Goal: Transaction & Acquisition: Purchase product/service

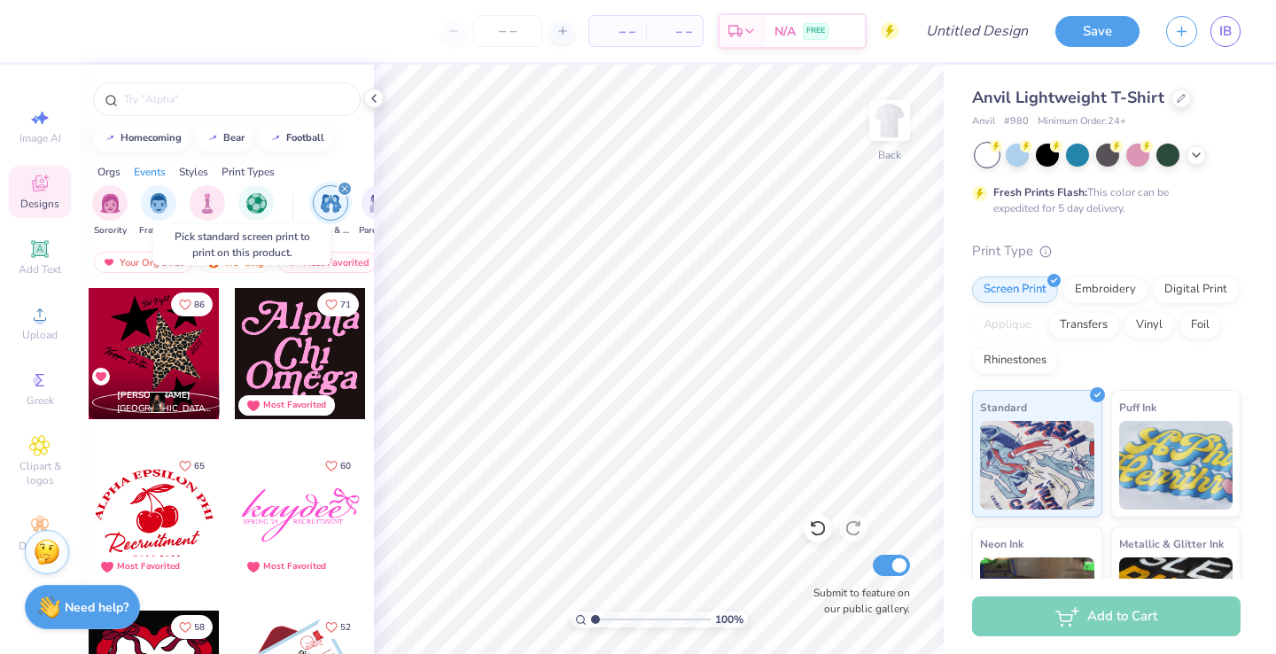
scroll to position [229, 0]
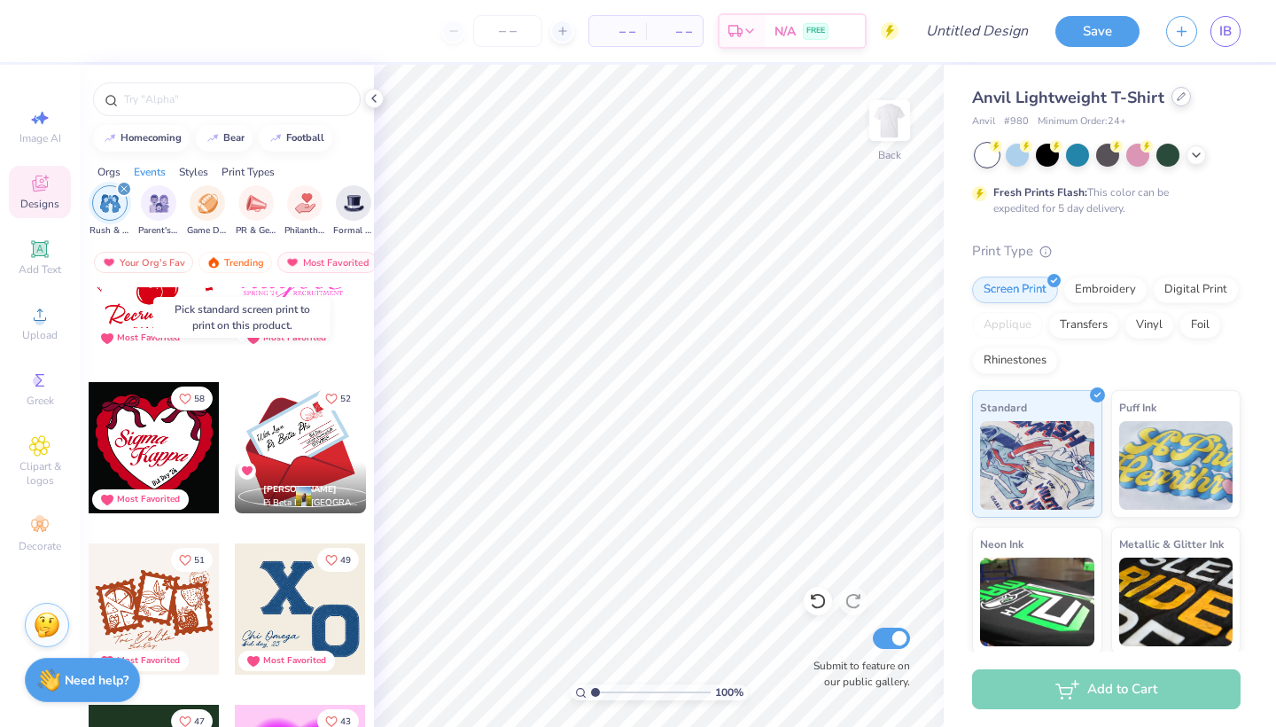
click at [1174, 101] on div at bounding box center [1181, 96] width 19 height 19
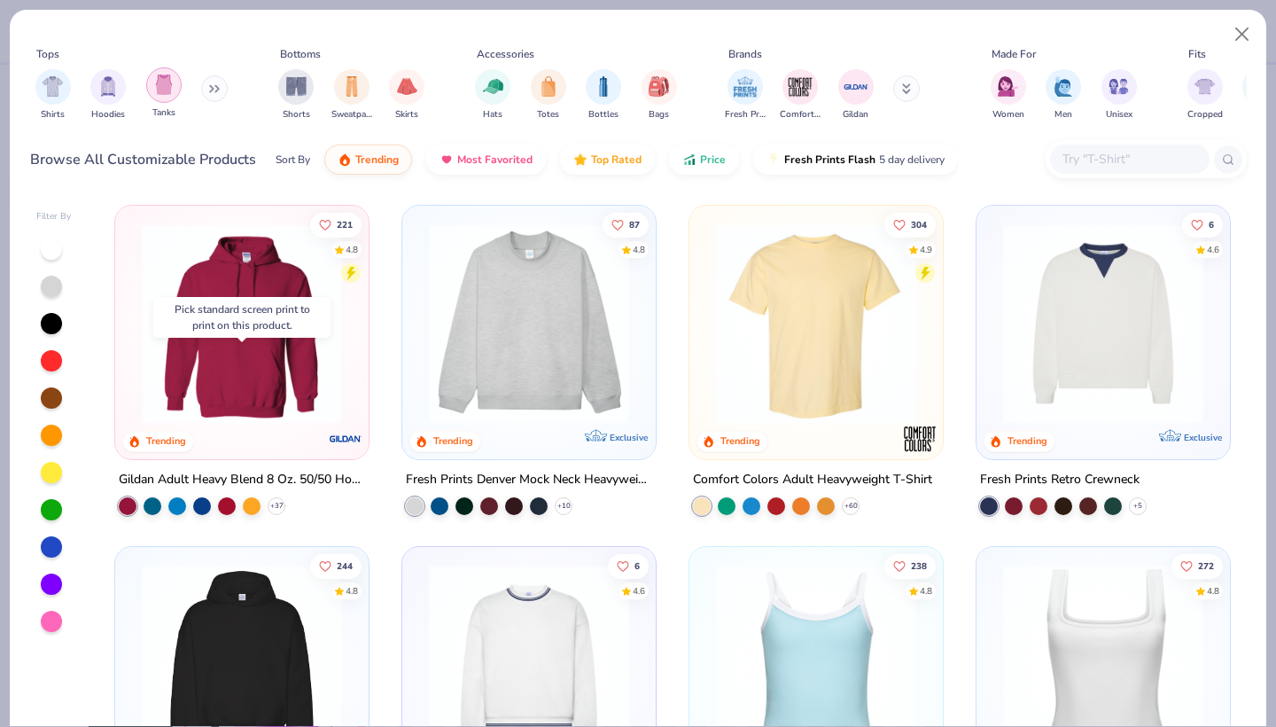
click at [158, 83] on img "filter for Tanks" at bounding box center [163, 84] width 19 height 20
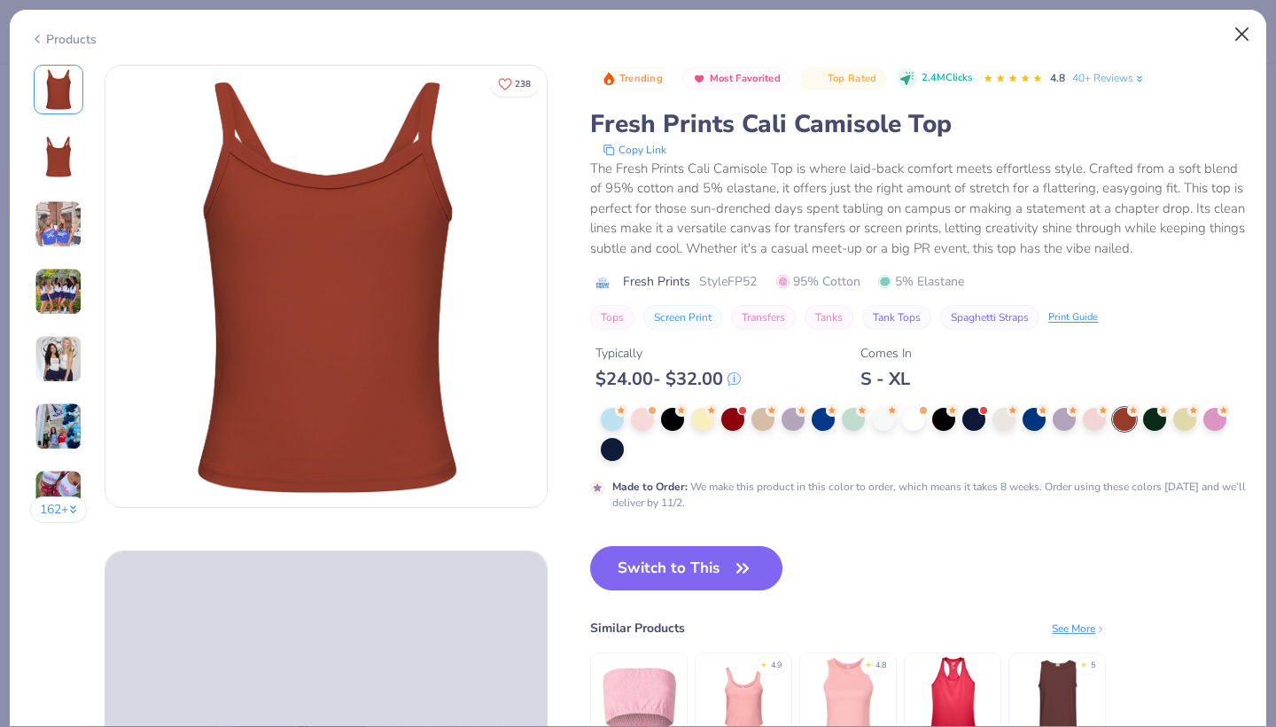
click at [1238, 35] on button "Close" at bounding box center [1243, 35] width 34 height 34
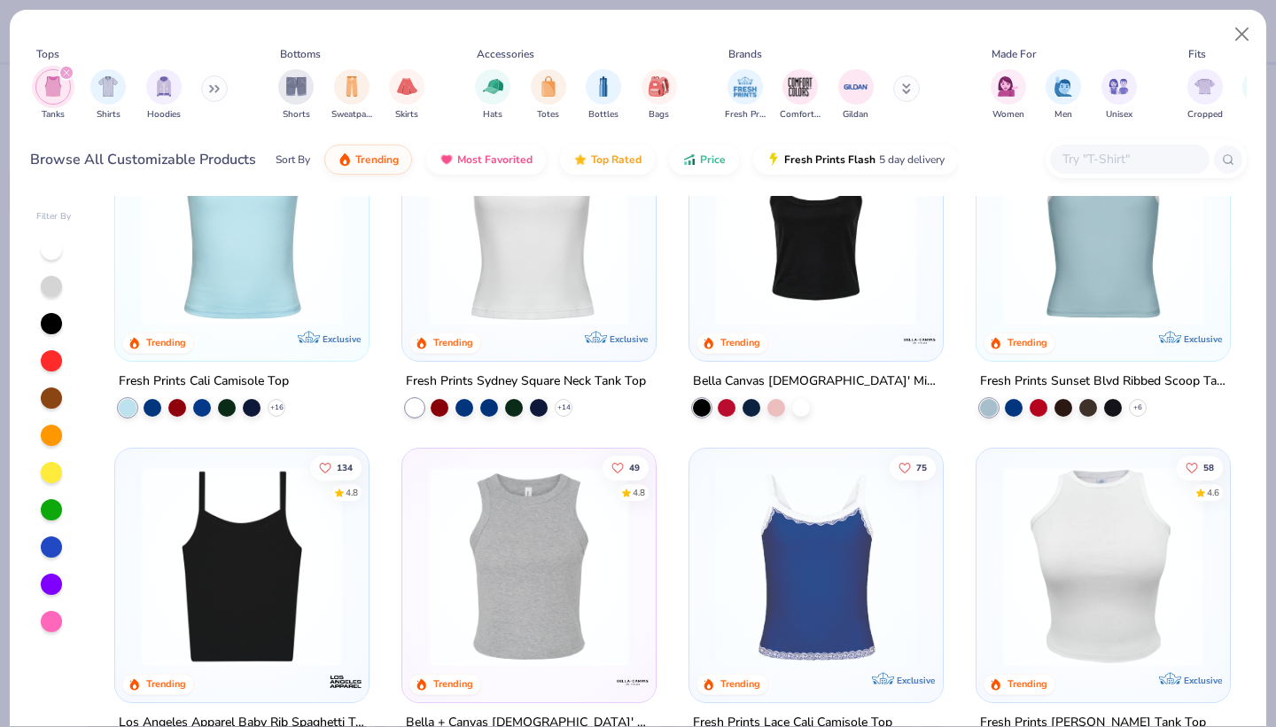
scroll to position [100, 0]
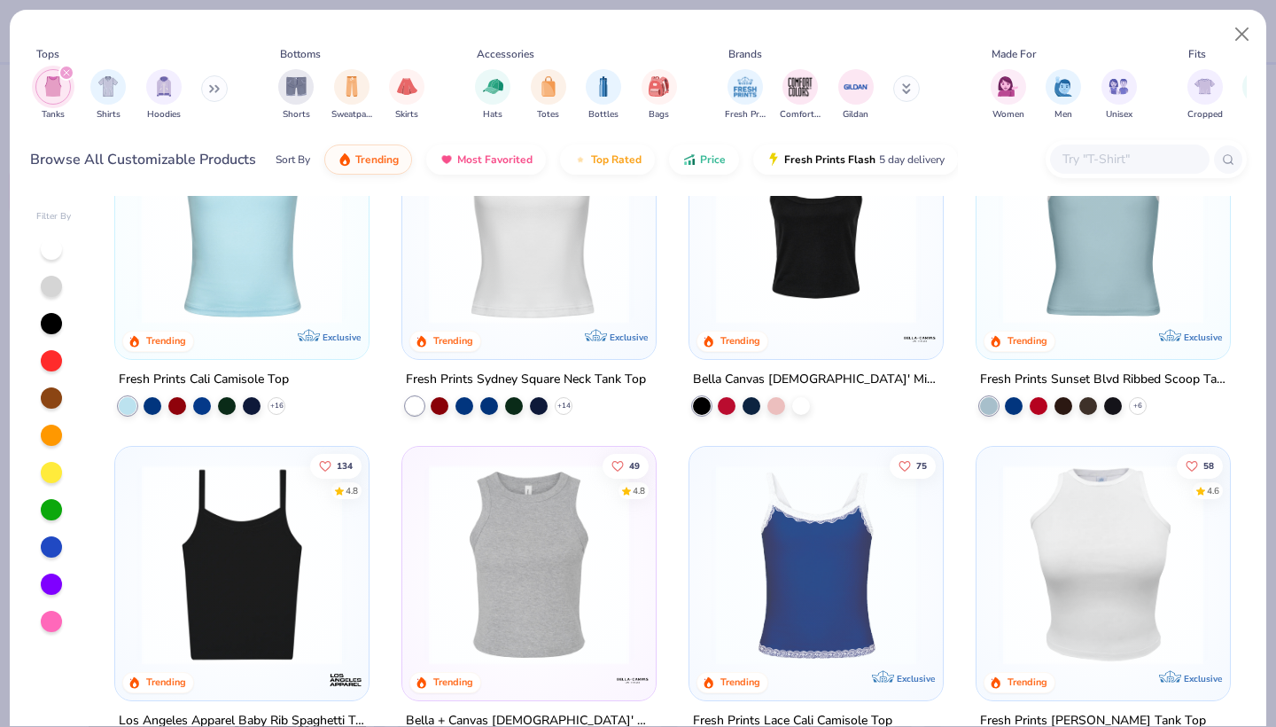
click at [261, 346] on div "238 4.8 Trending Exclusive" at bounding box center [241, 231] width 253 height 253
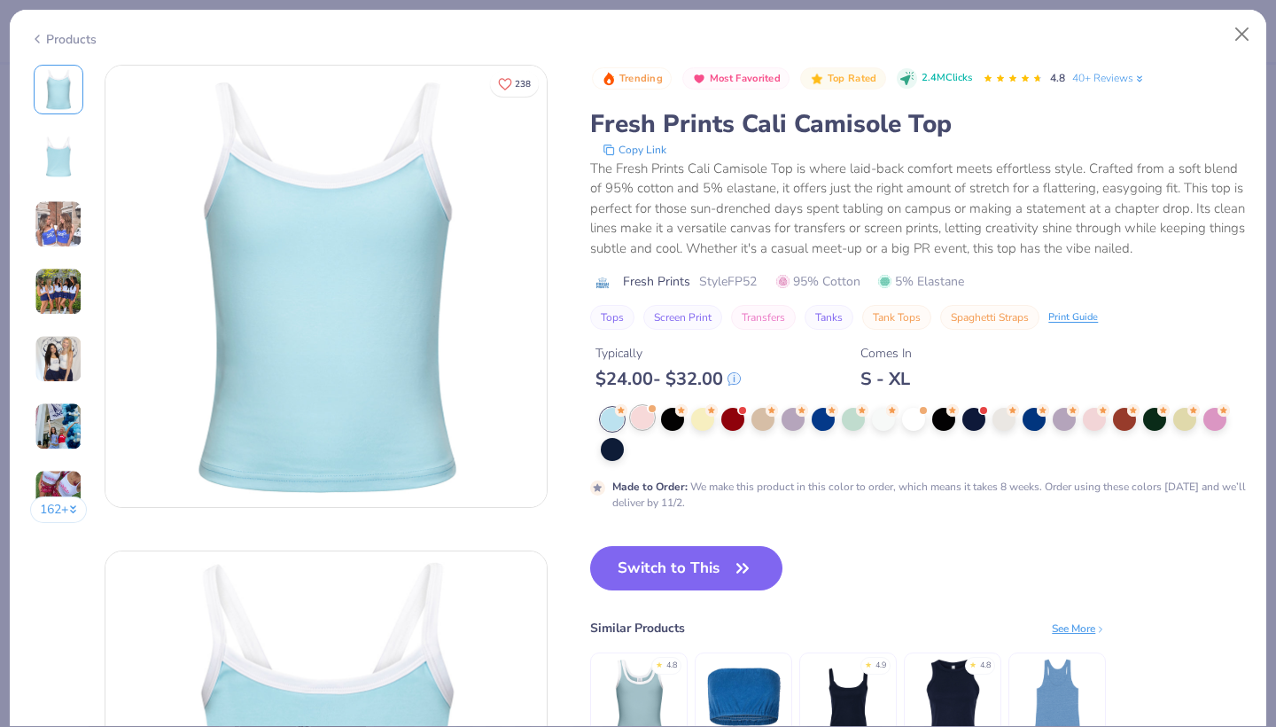
click at [642, 428] on div at bounding box center [642, 417] width 23 height 23
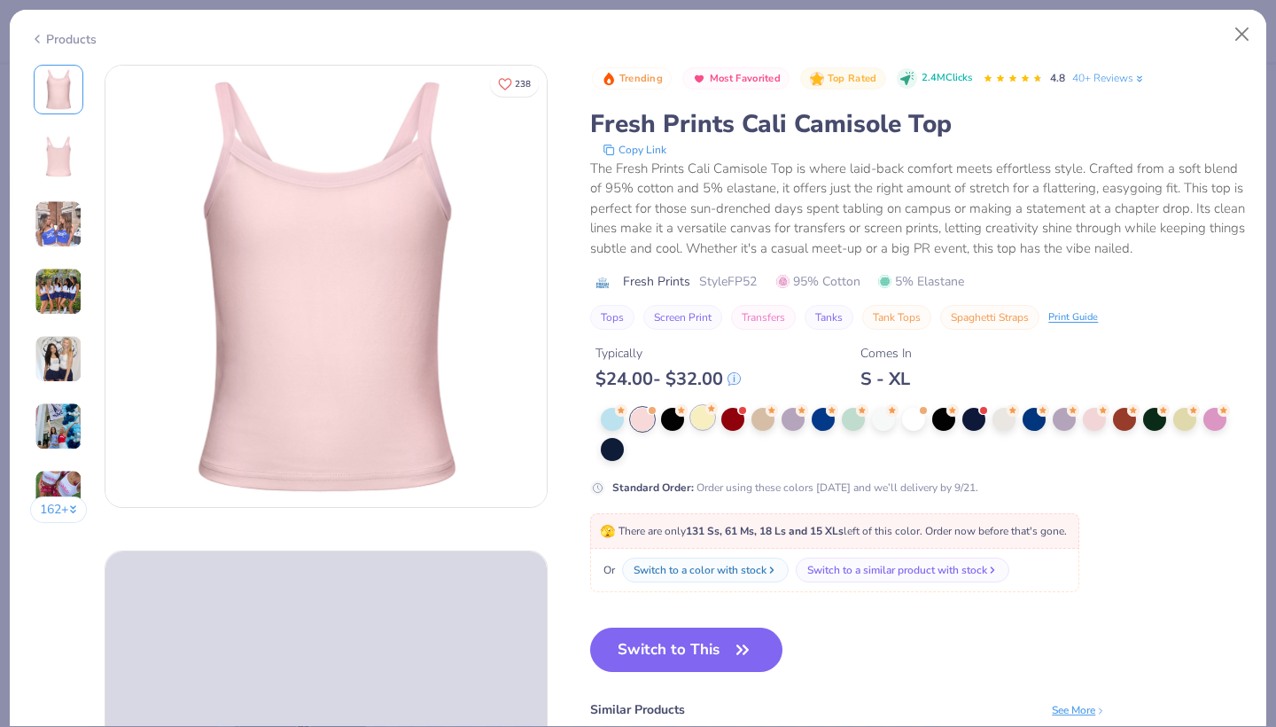
click at [712, 420] on div at bounding box center [702, 417] width 23 height 23
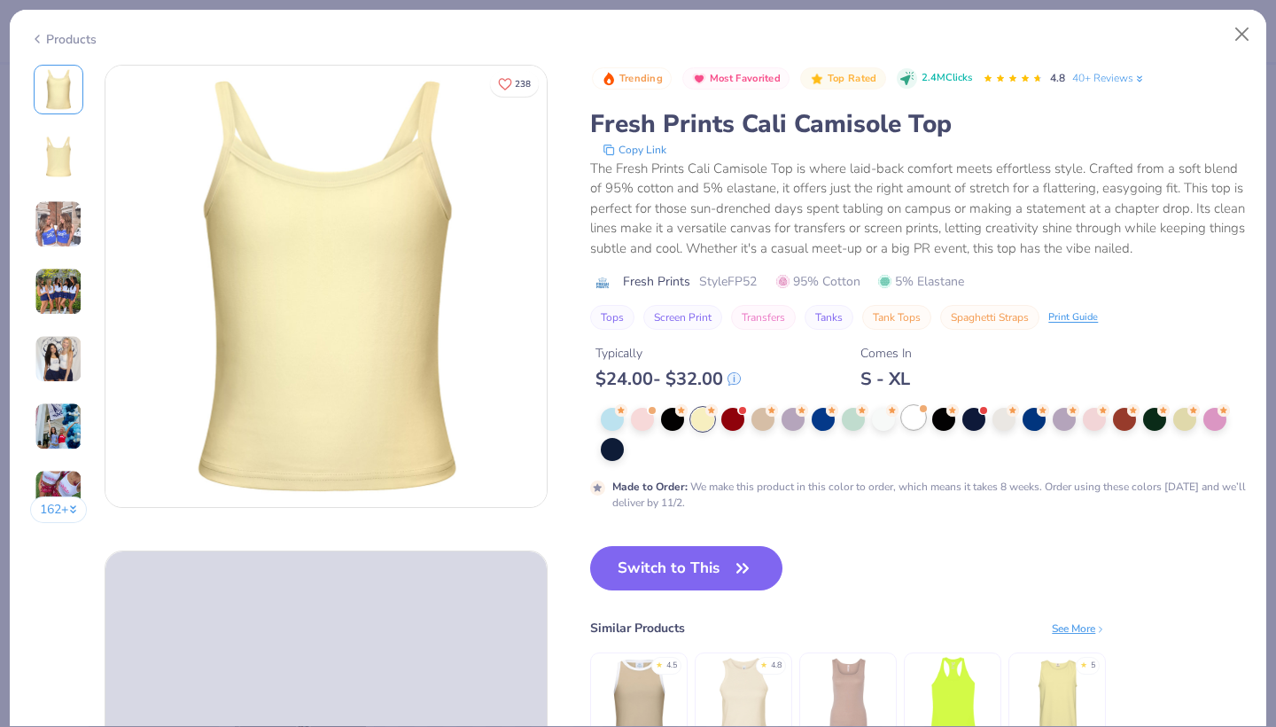
click at [919, 417] on div at bounding box center [913, 417] width 23 height 23
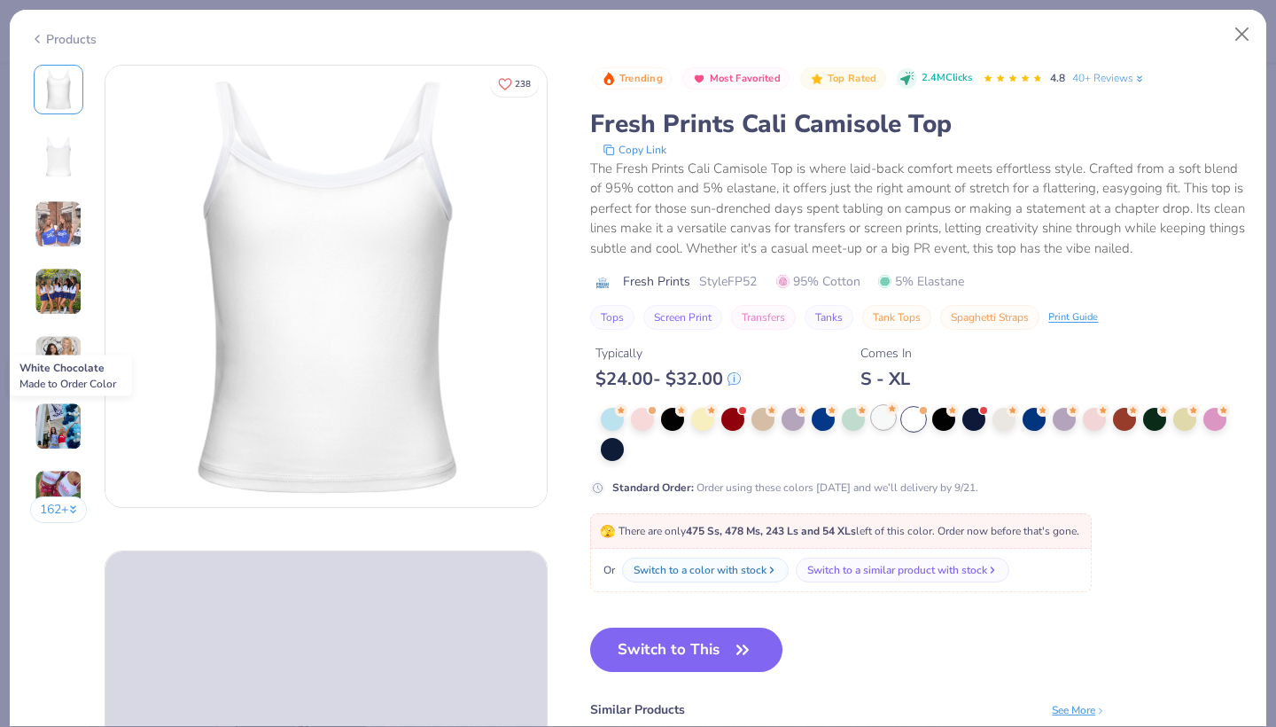
click at [892, 418] on div at bounding box center [883, 417] width 23 height 23
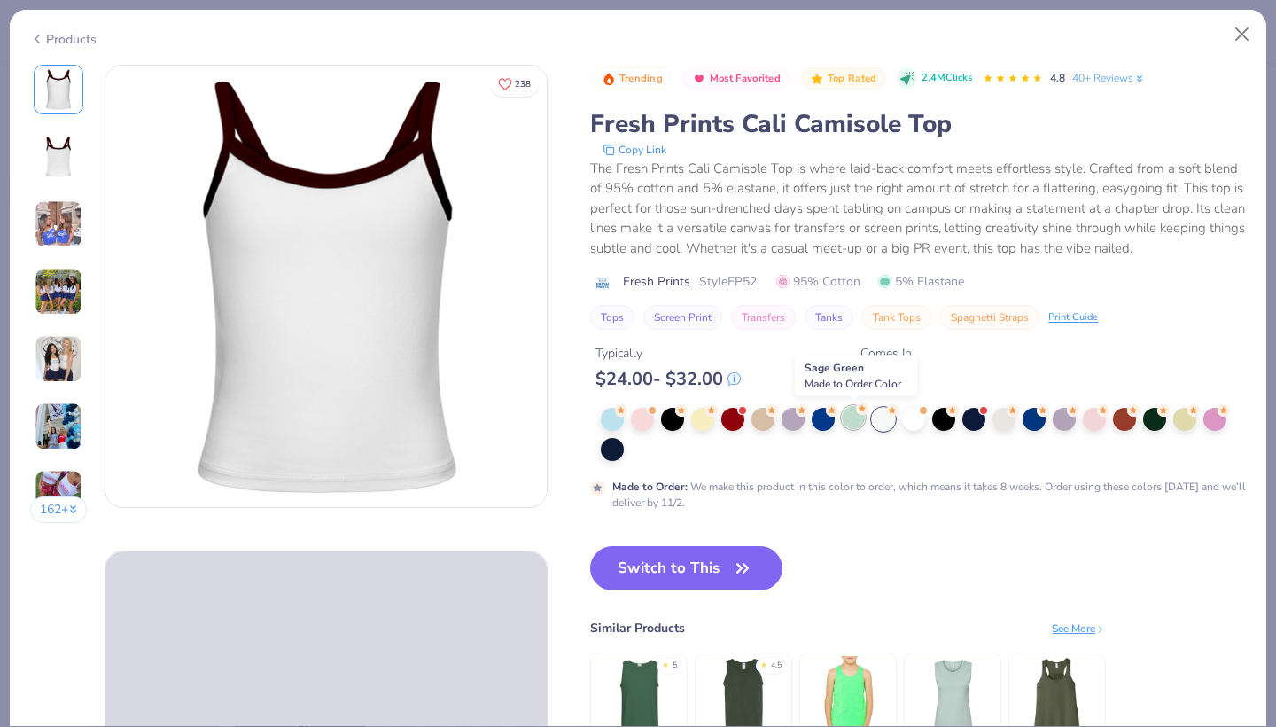
click at [854, 421] on div at bounding box center [853, 417] width 23 height 23
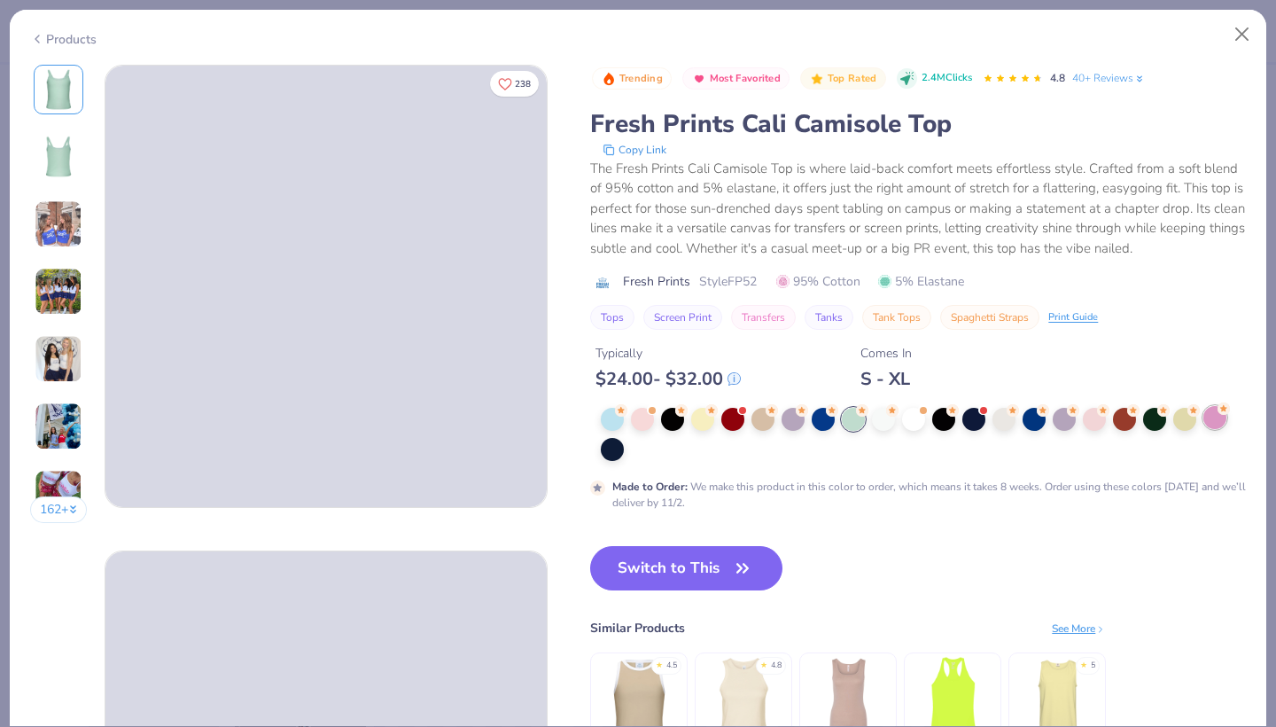
click at [1210, 419] on div at bounding box center [1214, 417] width 23 height 23
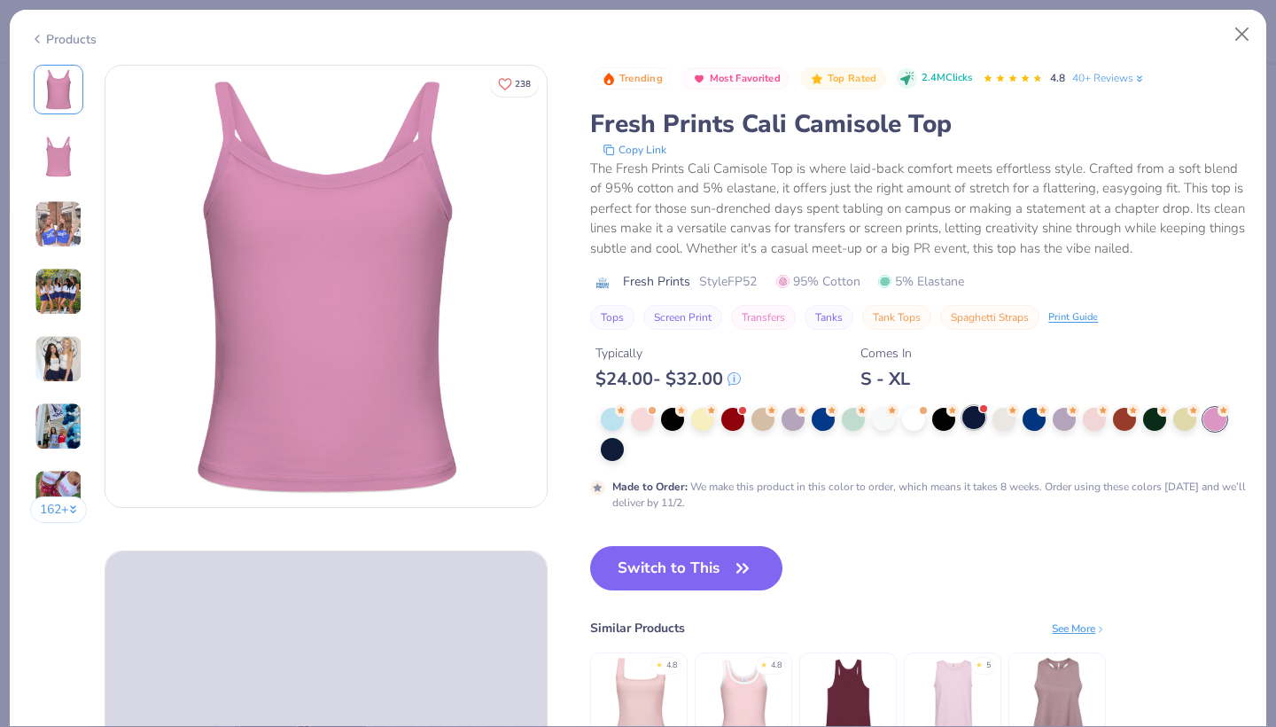
click at [979, 424] on div at bounding box center [973, 417] width 23 height 23
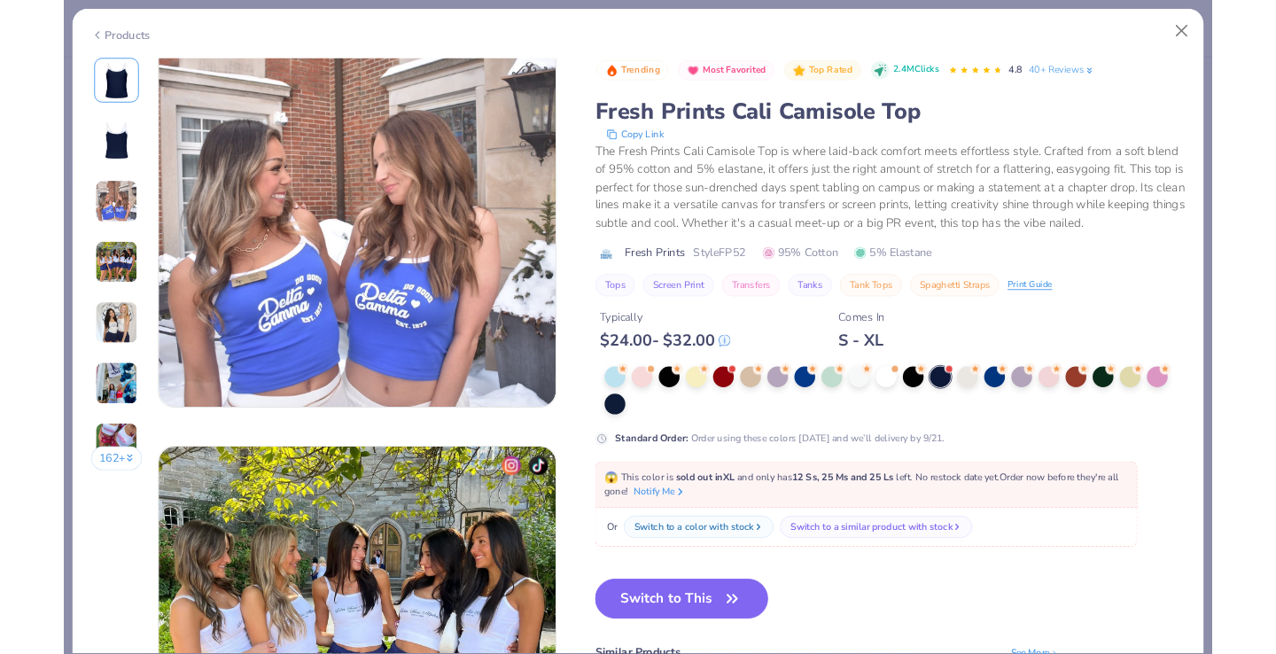
scroll to position [1025, 0]
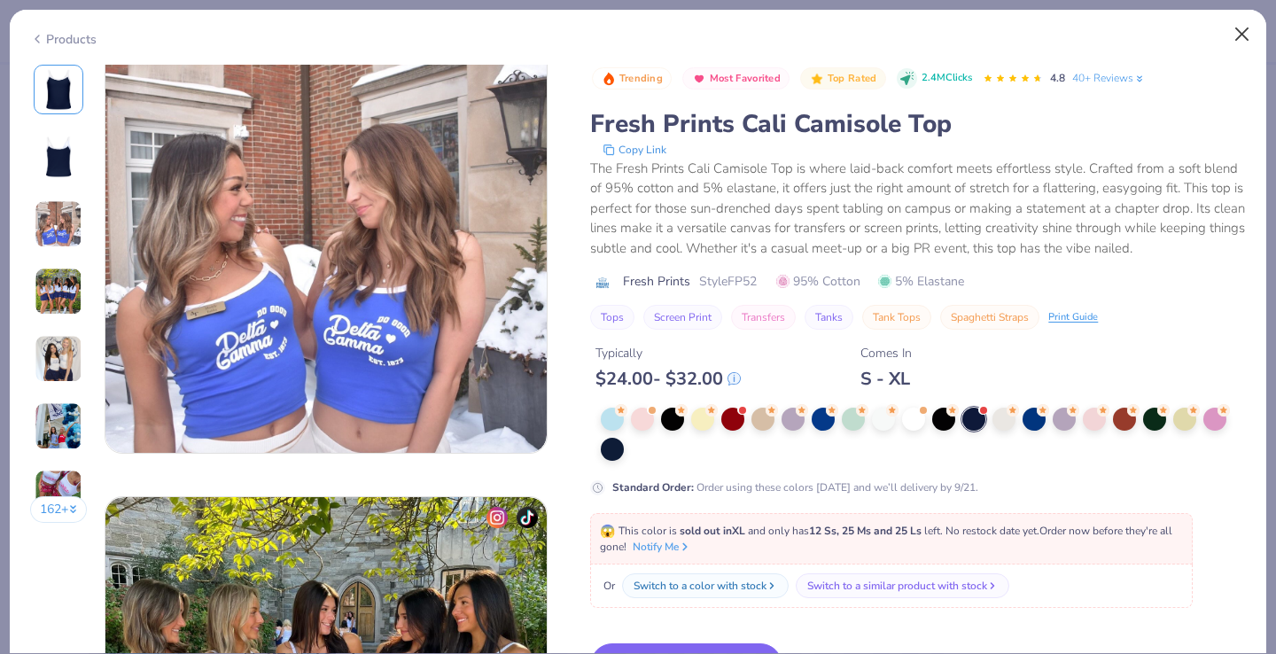
click at [1242, 33] on button "Close" at bounding box center [1243, 35] width 34 height 34
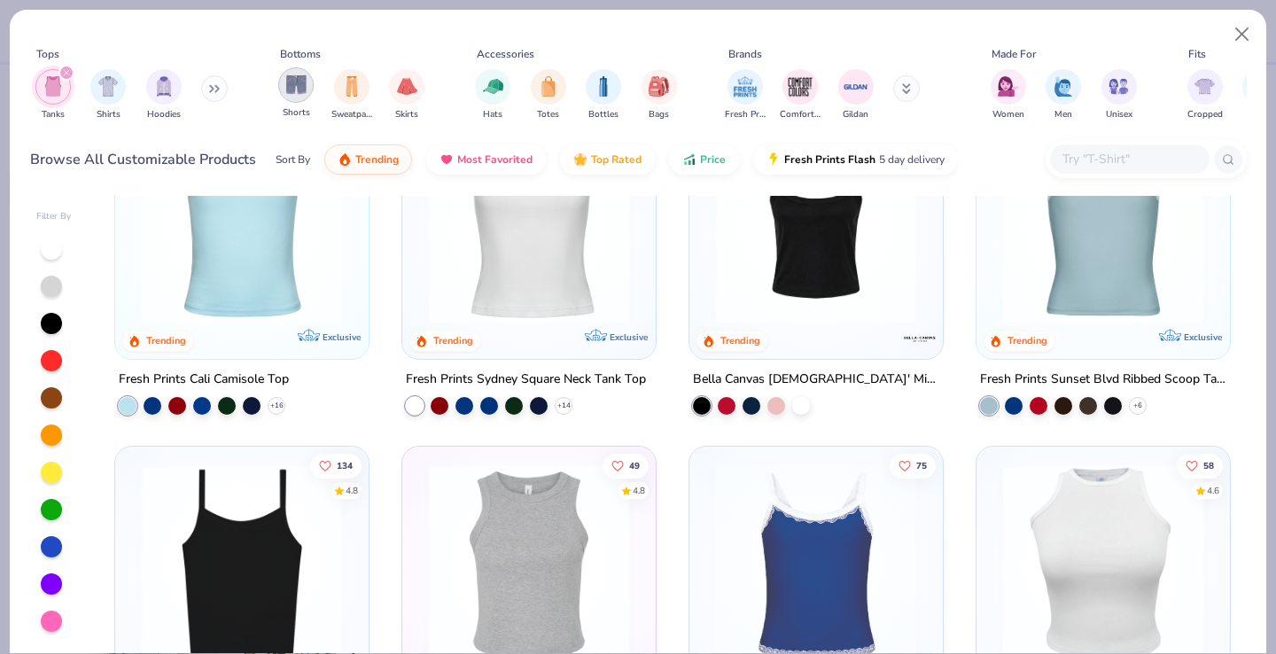
click at [297, 94] on img "filter for Shorts" at bounding box center [296, 84] width 20 height 20
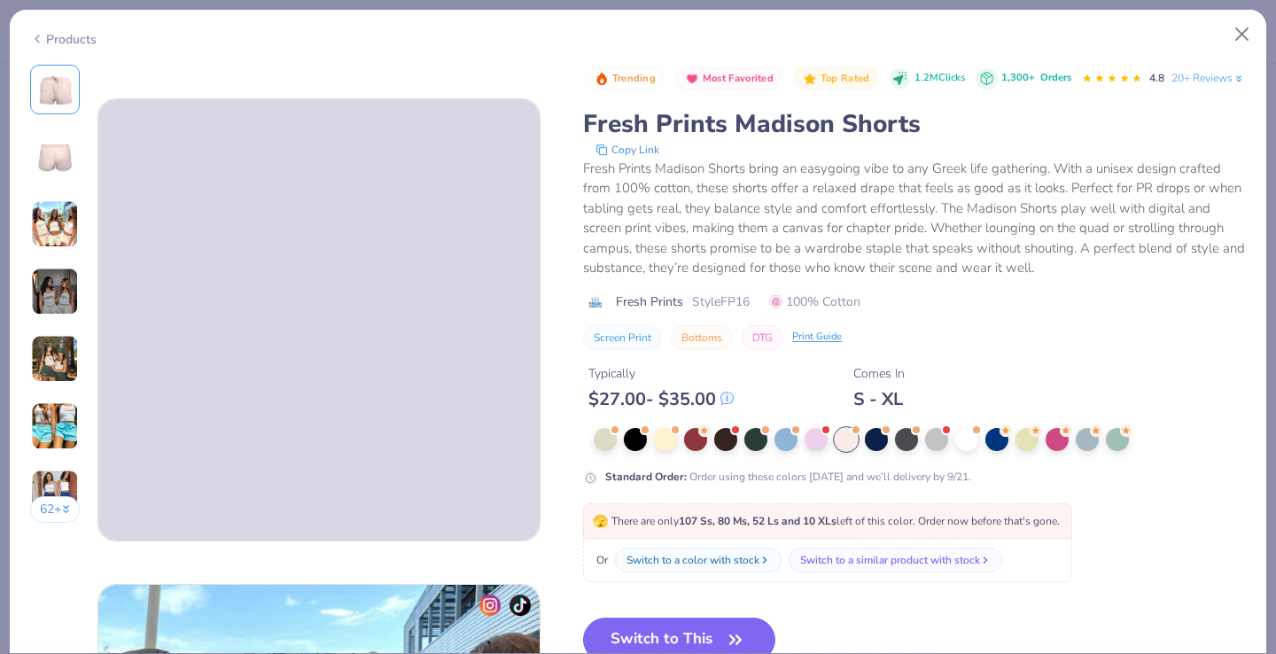
scroll to position [463, 0]
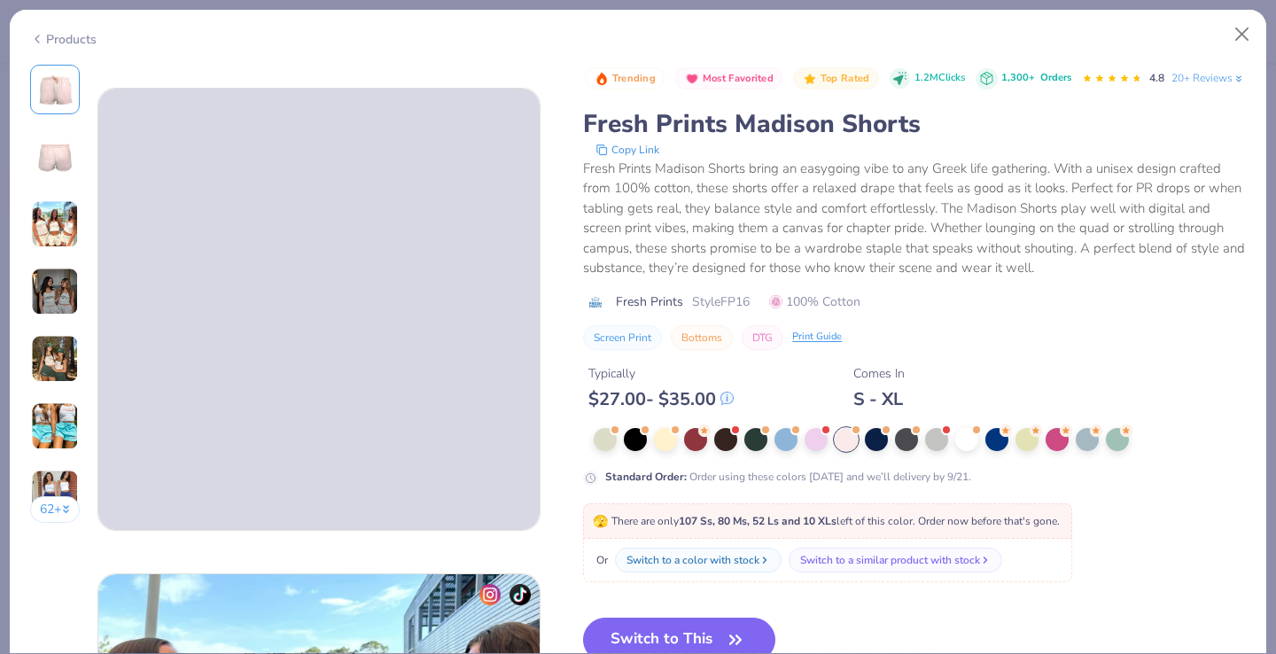
click at [51, 145] on img at bounding box center [55, 157] width 43 height 43
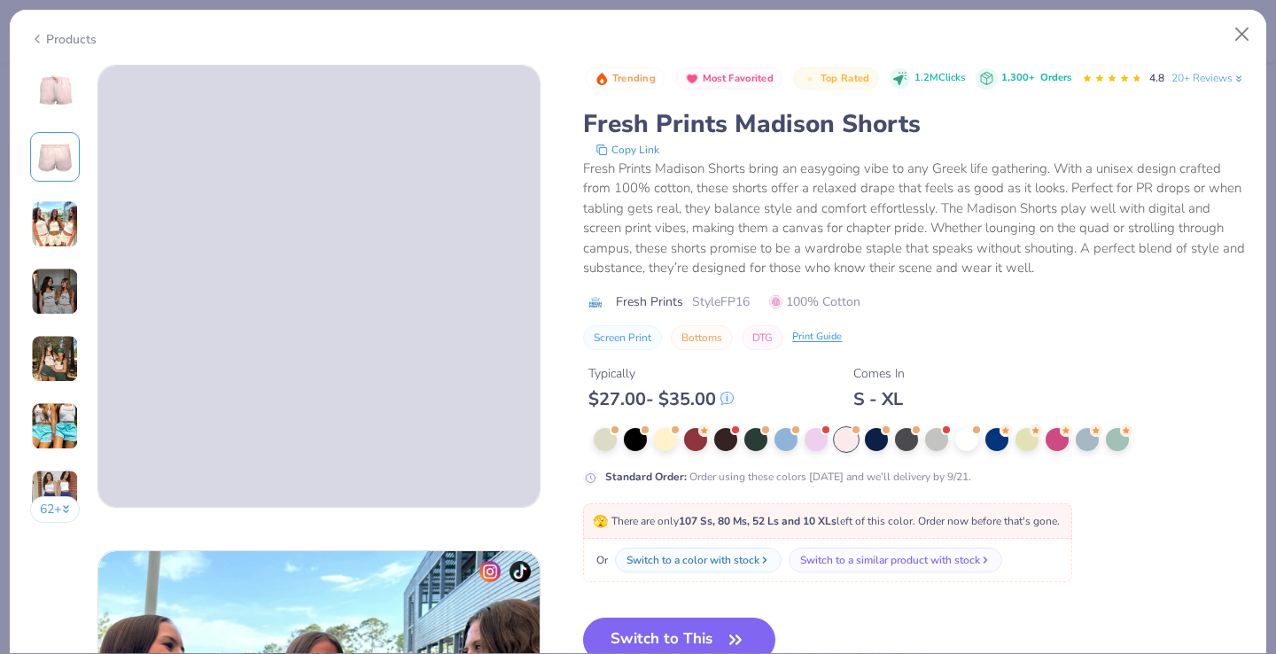
click at [48, 94] on img at bounding box center [55, 89] width 43 height 43
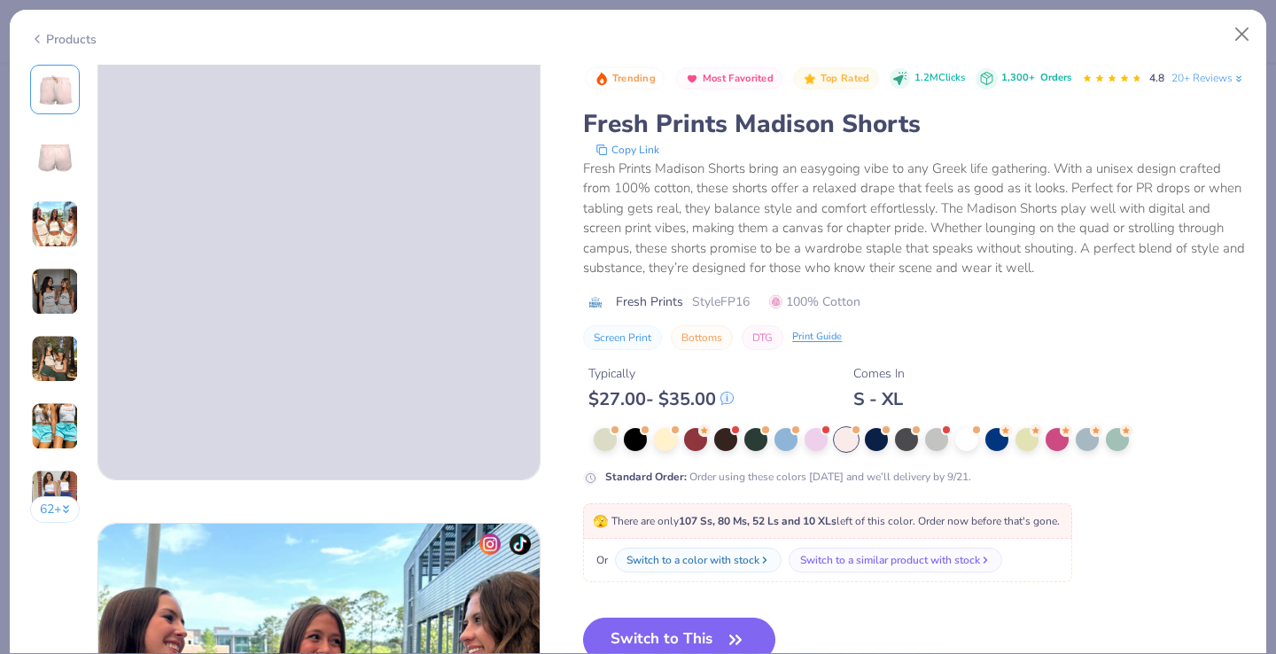
scroll to position [0, 0]
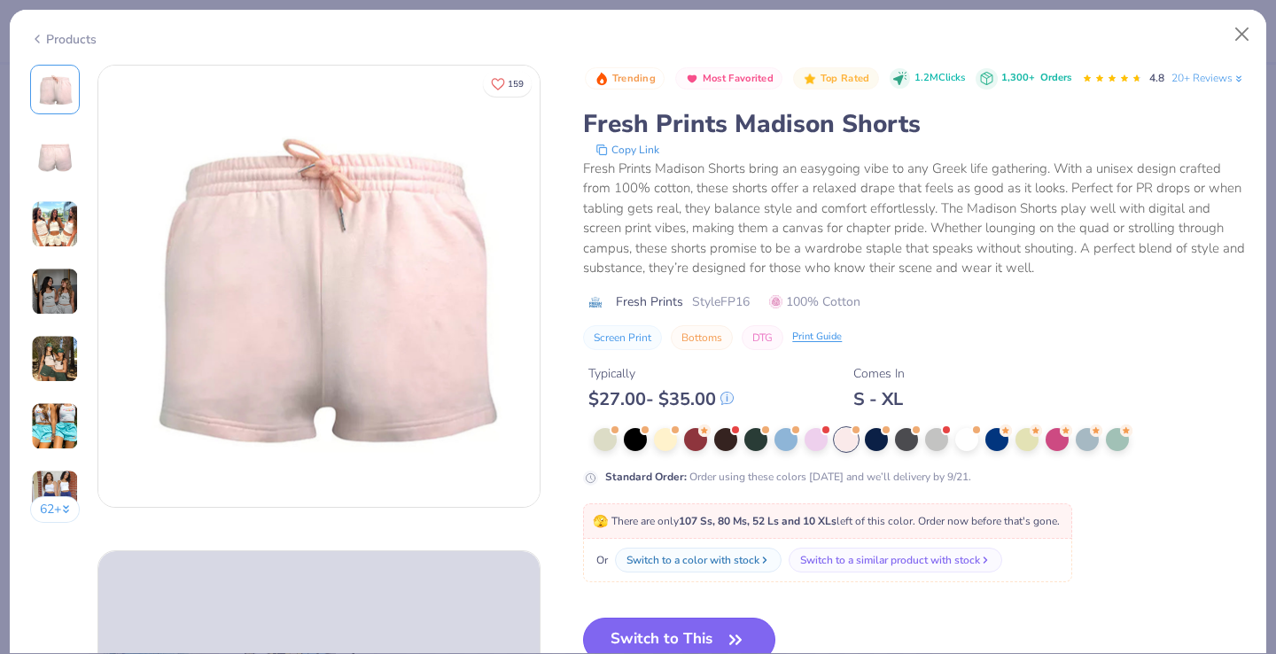
click at [684, 631] on button "Switch to This" at bounding box center [679, 640] width 192 height 44
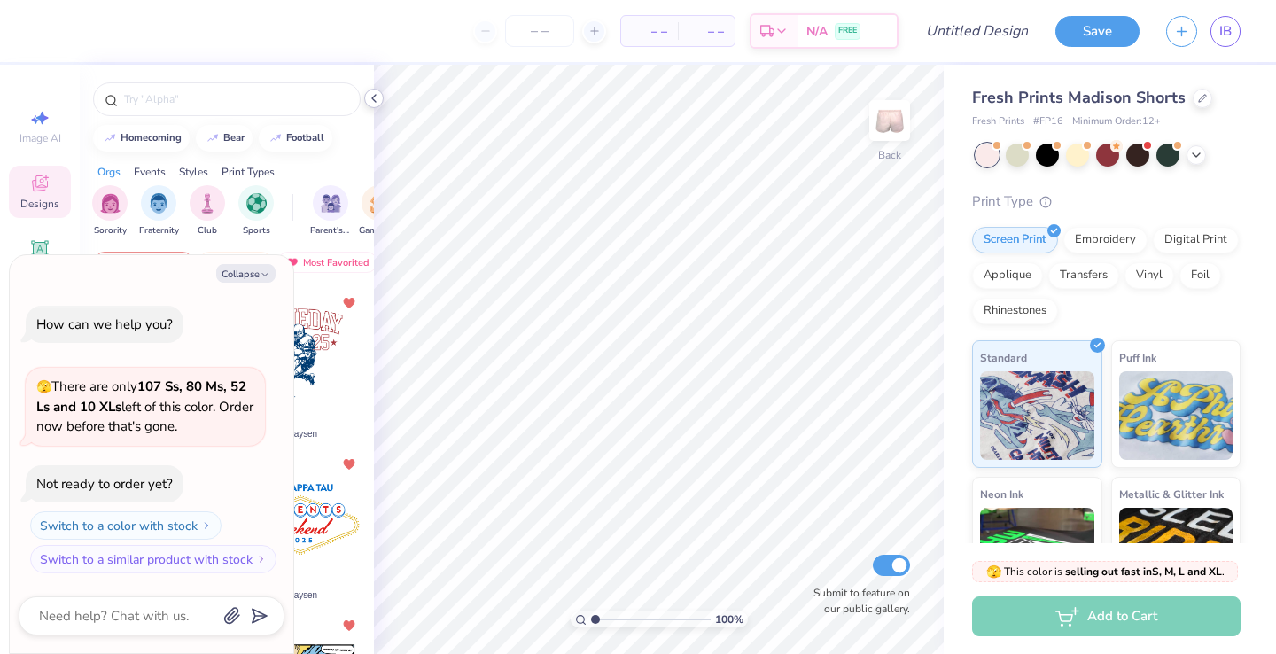
click at [371, 102] on icon at bounding box center [374, 98] width 14 height 14
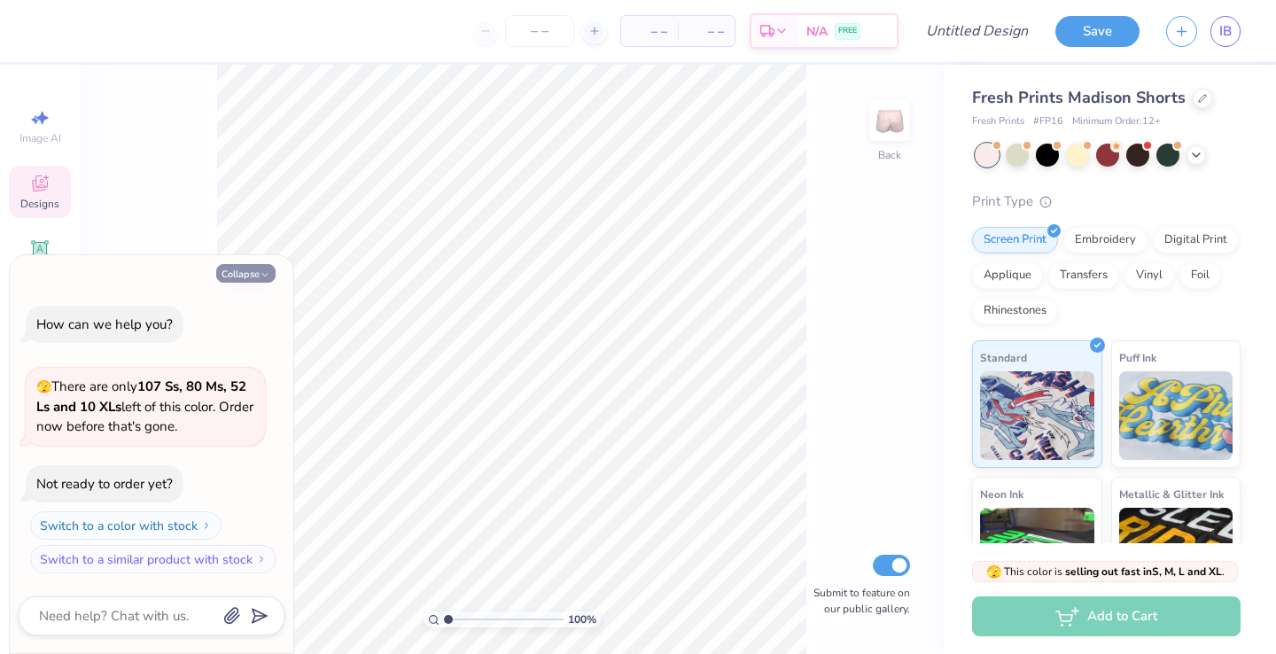
click at [253, 275] on button "Collapse" at bounding box center [245, 273] width 59 height 19
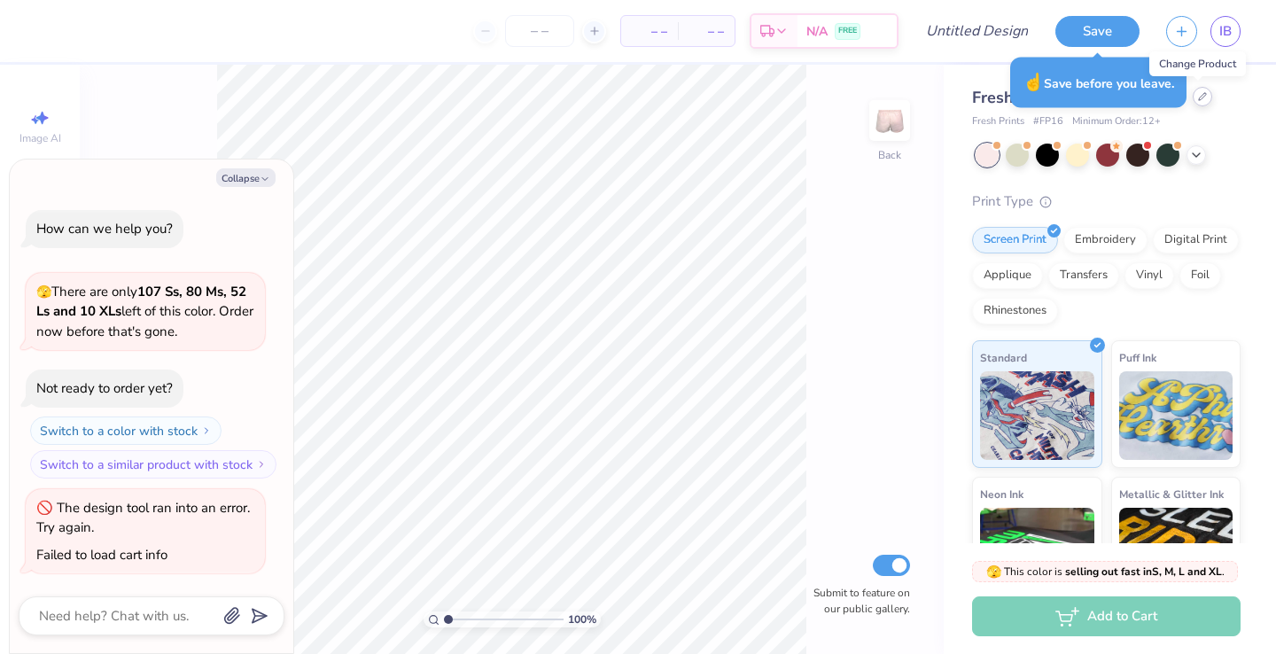
click at [1195, 101] on div at bounding box center [1202, 96] width 19 height 19
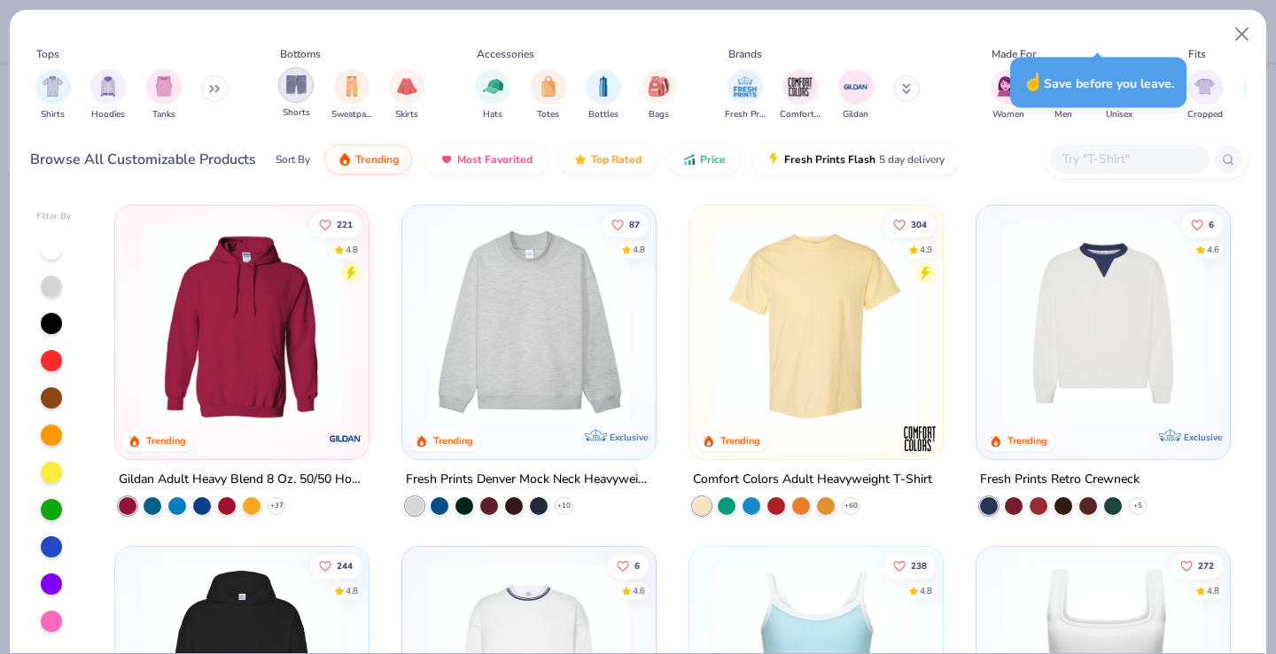
click at [302, 97] on div "filter for Shorts" at bounding box center [295, 84] width 35 height 35
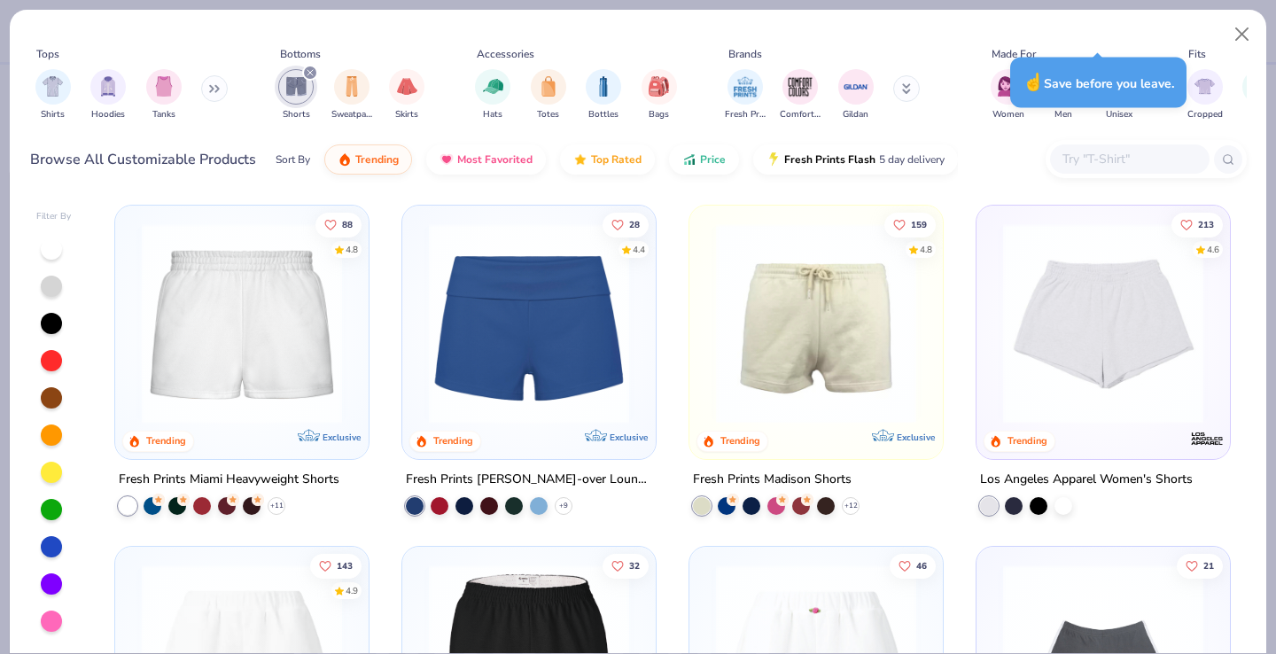
click at [811, 342] on img at bounding box center [816, 323] width 218 height 200
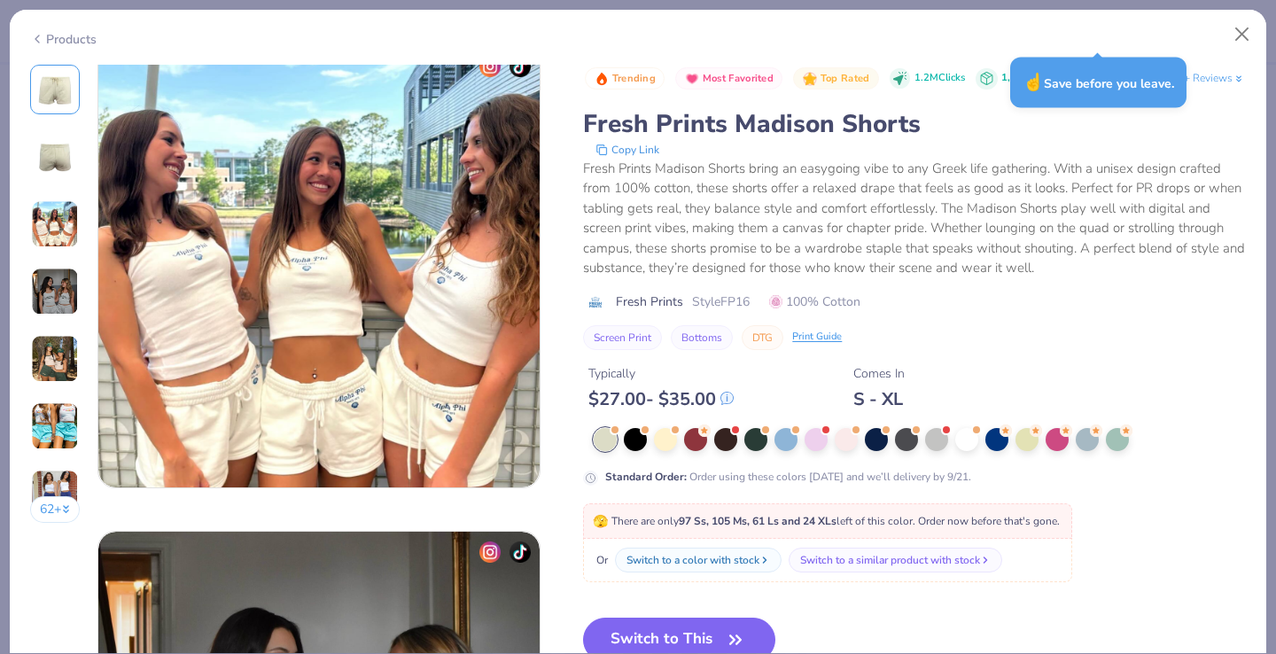
scroll to position [989, 0]
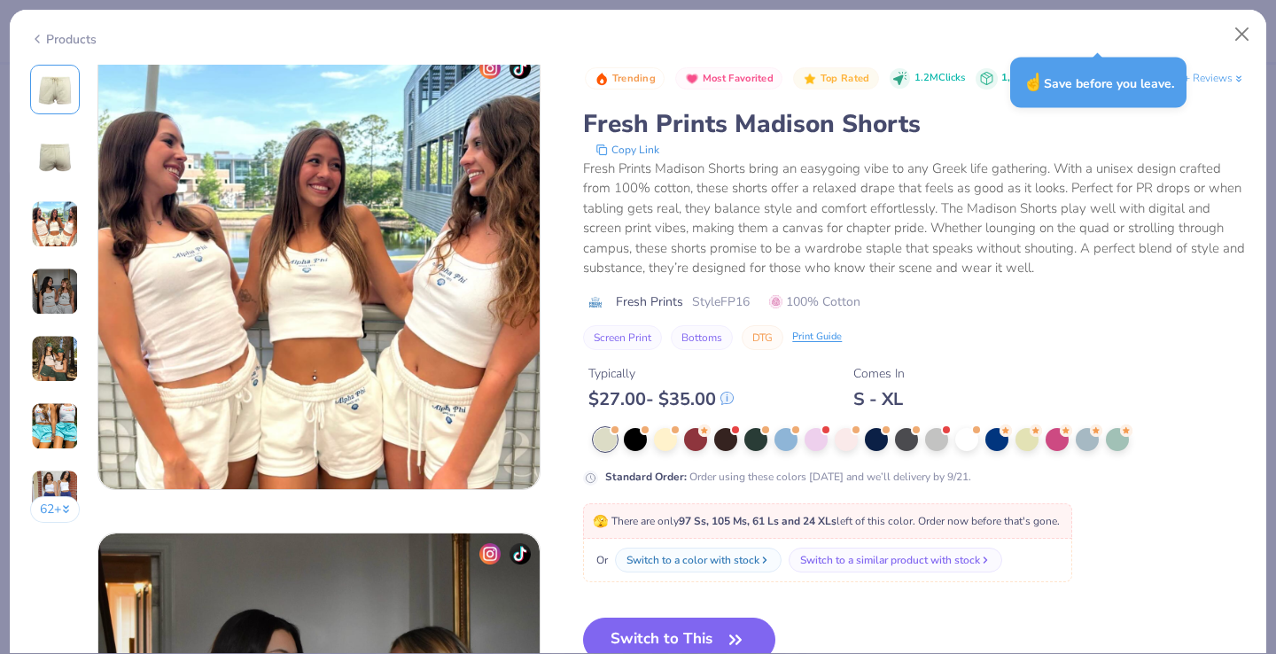
type textarea "x"
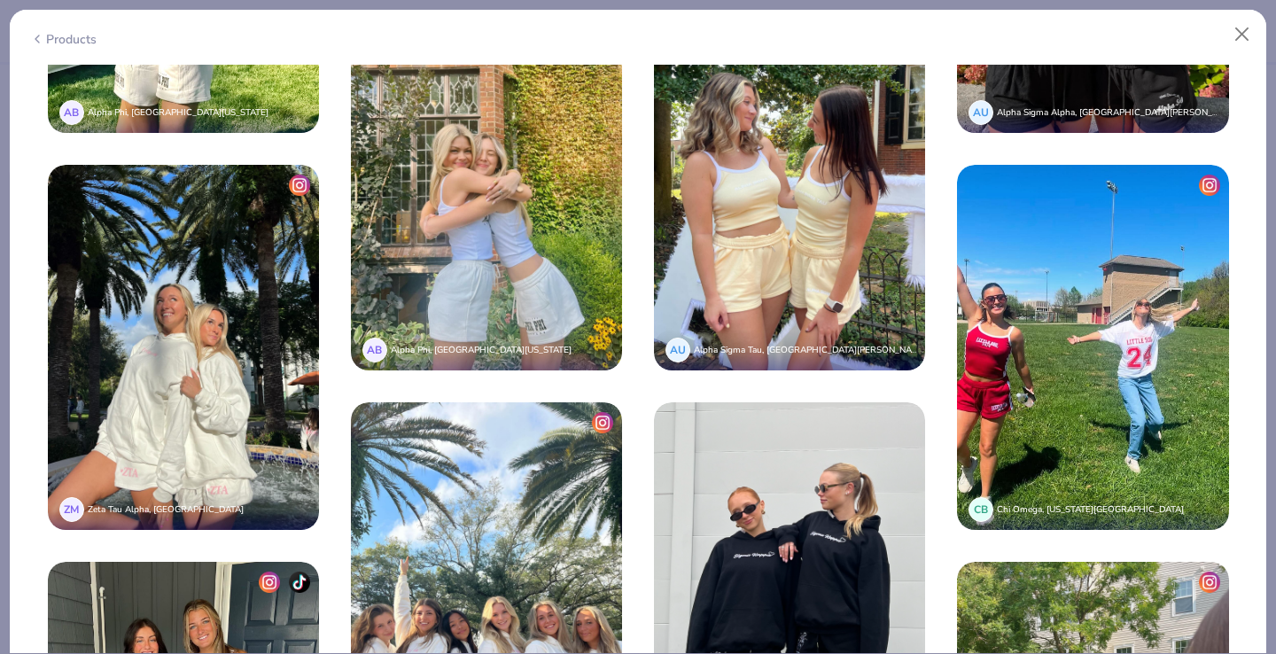
scroll to position [3842, 0]
